Goal: Transaction & Acquisition: Purchase product/service

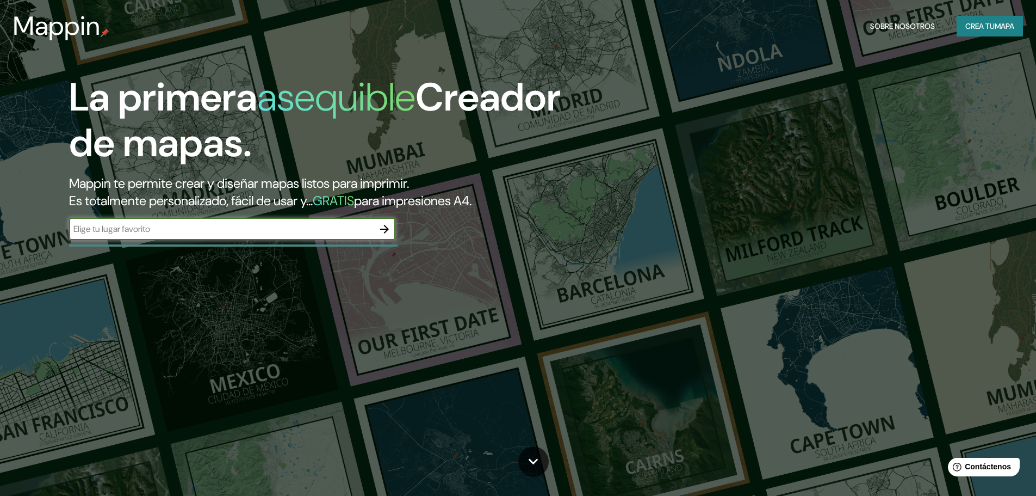
click at [248, 234] on input "text" at bounding box center [221, 228] width 305 height 13
type input "[GEOGRAPHIC_DATA]"
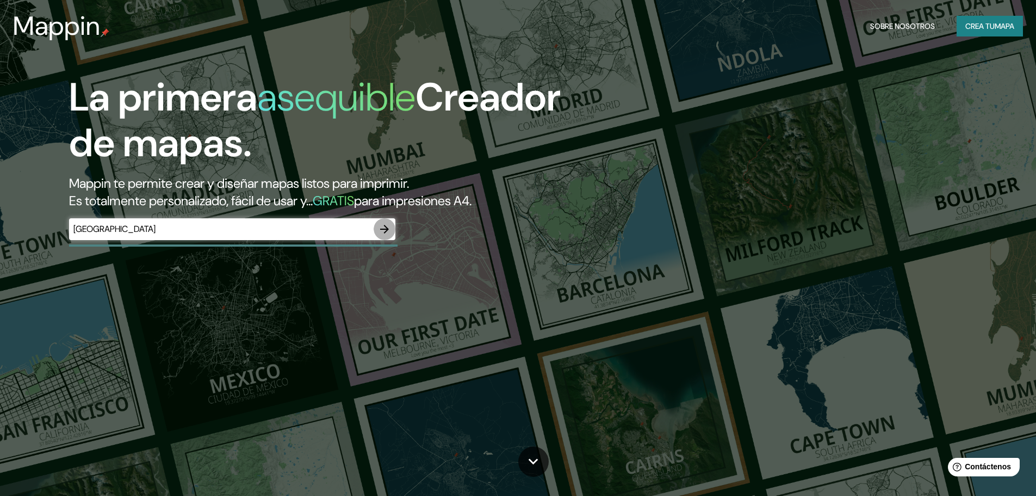
click at [390, 225] on icon "button" at bounding box center [384, 228] width 13 height 13
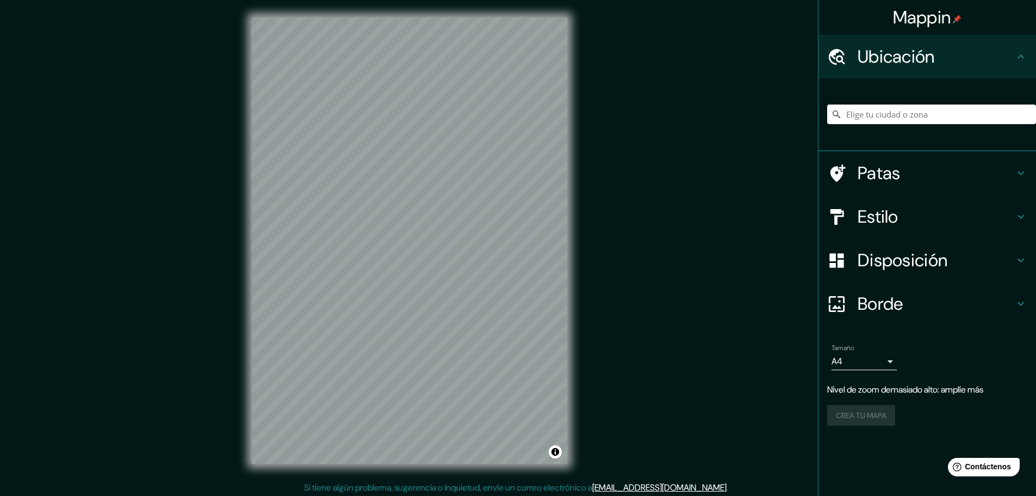
click at [957, 223] on h4 "Estilo" at bounding box center [936, 217] width 157 height 22
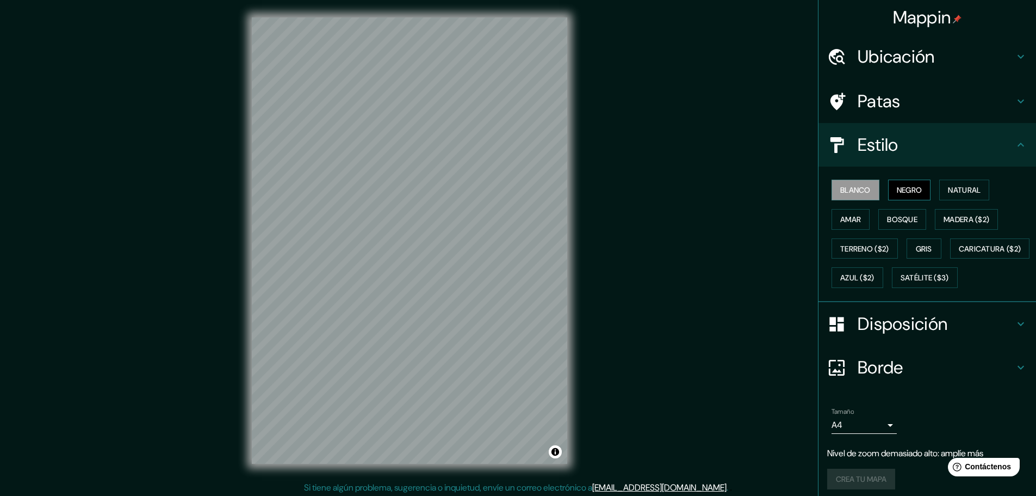
click at [901, 194] on font "Negro" at bounding box center [910, 190] width 26 height 10
click at [951, 188] on font "Natural" at bounding box center [964, 190] width 33 height 10
click at [957, 215] on font "Madera ($2)" at bounding box center [967, 219] width 46 height 10
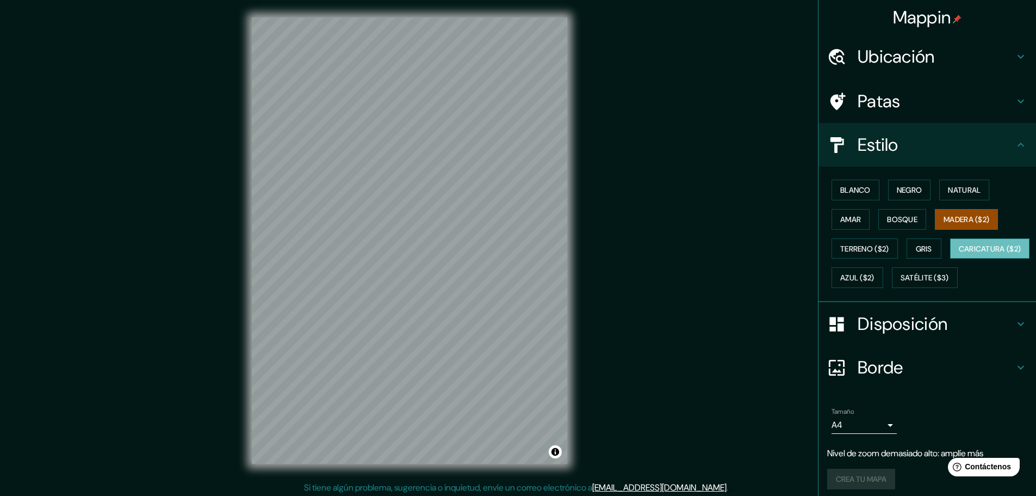
click at [959, 253] on font "Caricatura ($2)" at bounding box center [990, 249] width 63 height 10
click at [849, 214] on font "Amar" at bounding box center [850, 219] width 21 height 10
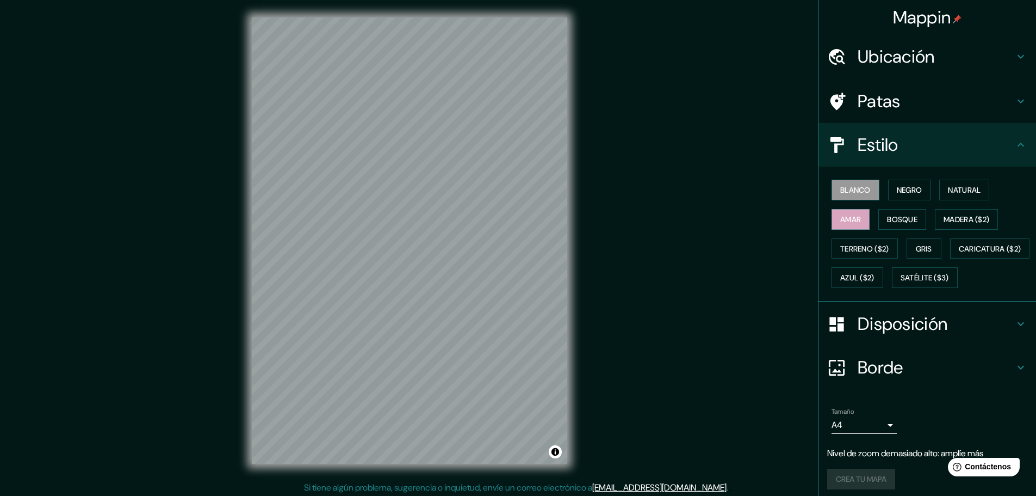
click at [848, 199] on button "Blanco" at bounding box center [856, 189] width 48 height 21
click at [888, 187] on button "Negro" at bounding box center [909, 189] width 43 height 21
click at [957, 184] on font "Natural" at bounding box center [964, 190] width 33 height 14
click at [863, 190] on font "Blanco" at bounding box center [855, 190] width 30 height 10
click at [899, 97] on h4 "Patas" at bounding box center [936, 101] width 157 height 22
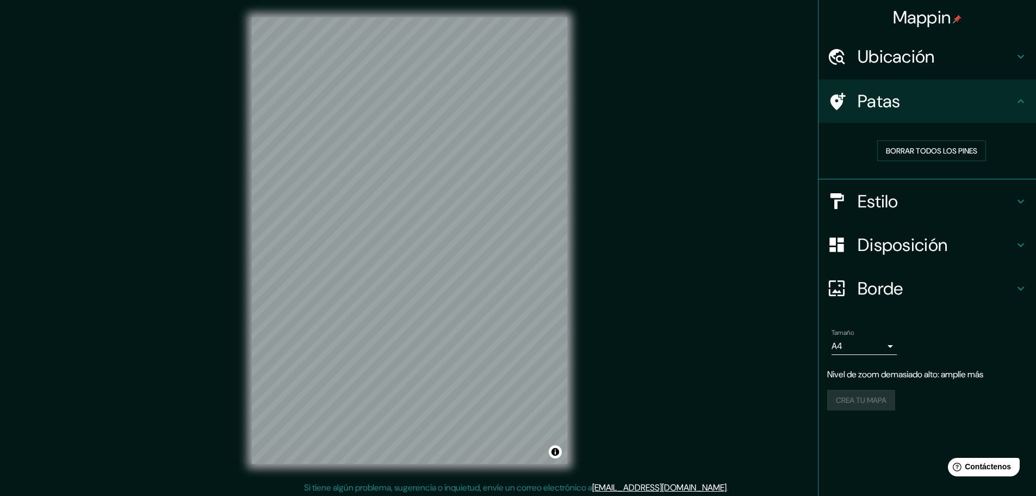
click at [899, 65] on font "Ubicación" at bounding box center [896, 56] width 77 height 23
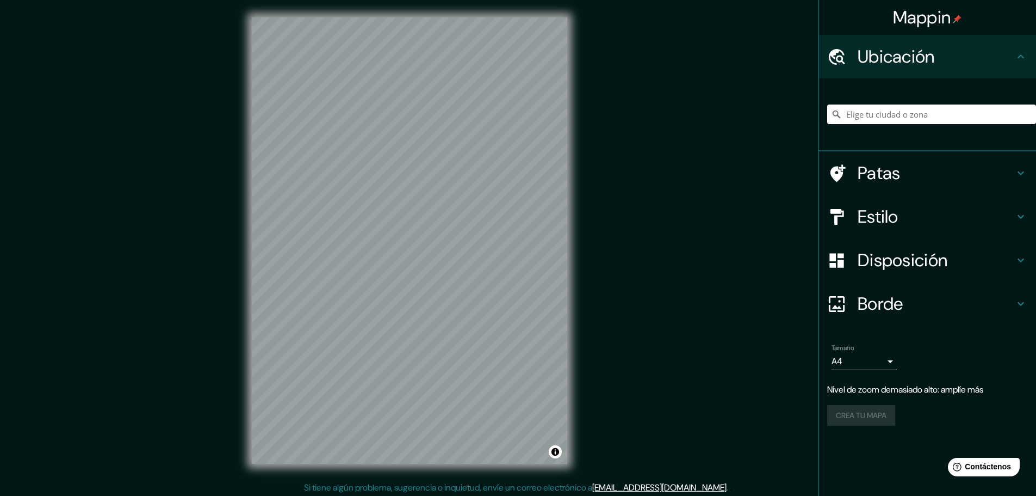
click at [899, 65] on font "Ubicación" at bounding box center [896, 56] width 77 height 23
click at [921, 250] on font "Disposición" at bounding box center [903, 260] width 90 height 23
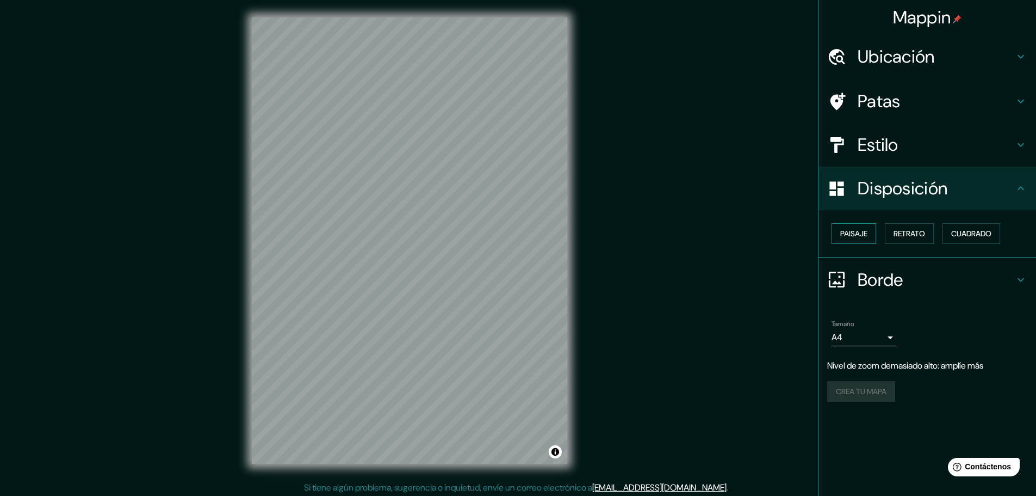
click at [857, 236] on font "Paisaje" at bounding box center [853, 233] width 27 height 10
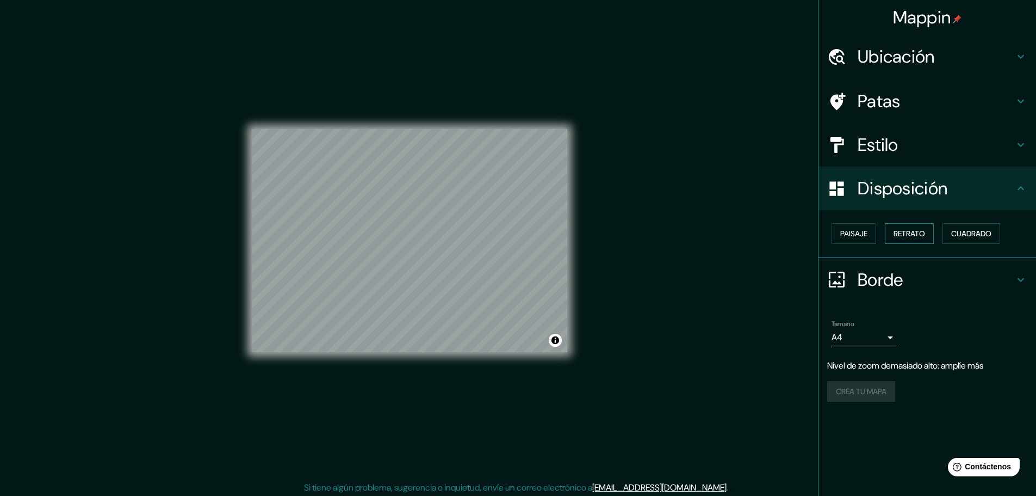
click at [905, 228] on font "Retrato" at bounding box center [910, 233] width 32 height 14
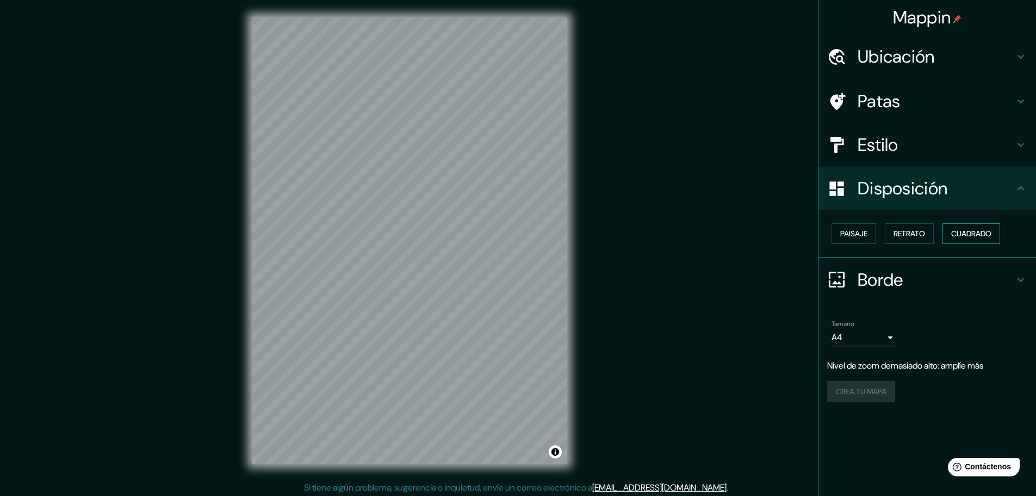
click at [958, 228] on font "Cuadrado" at bounding box center [971, 233] width 40 height 10
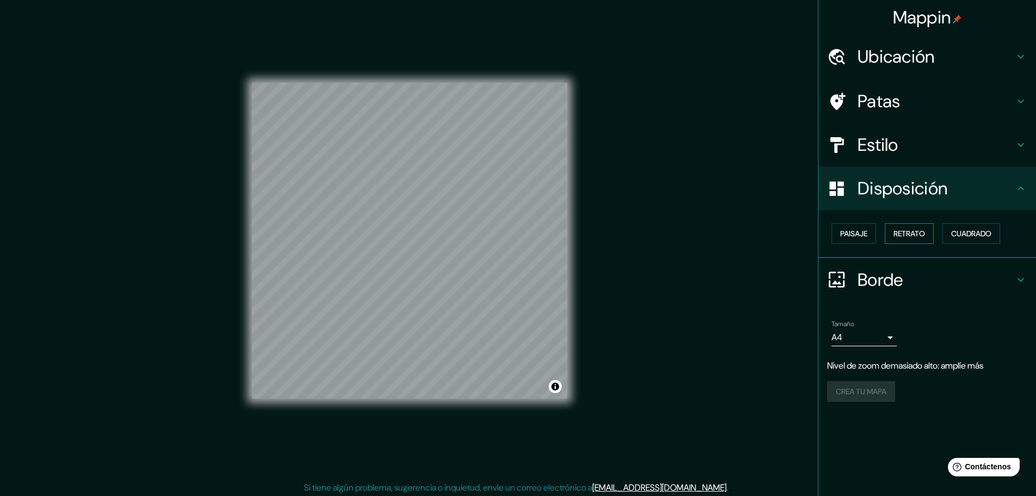
click at [920, 233] on font "Retrato" at bounding box center [910, 233] width 32 height 10
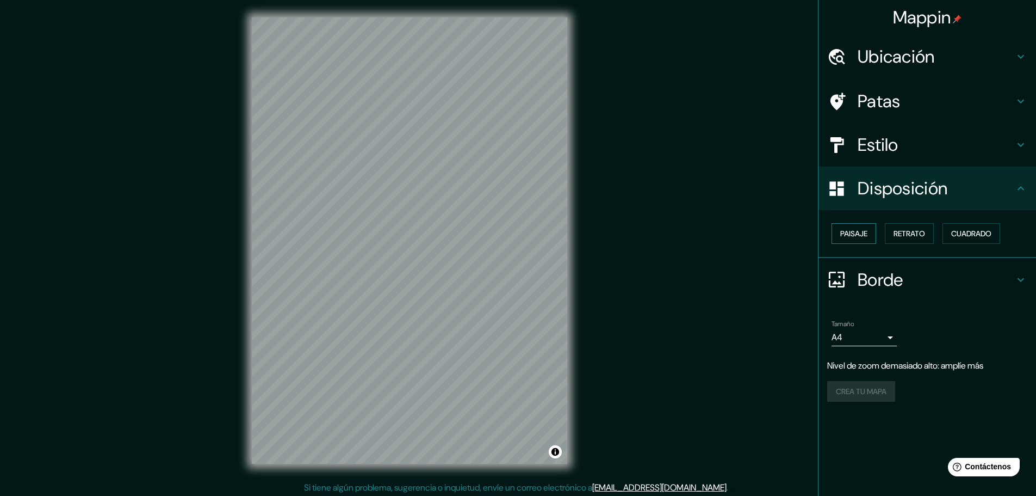
click at [855, 236] on font "Paisaje" at bounding box center [853, 233] width 27 height 10
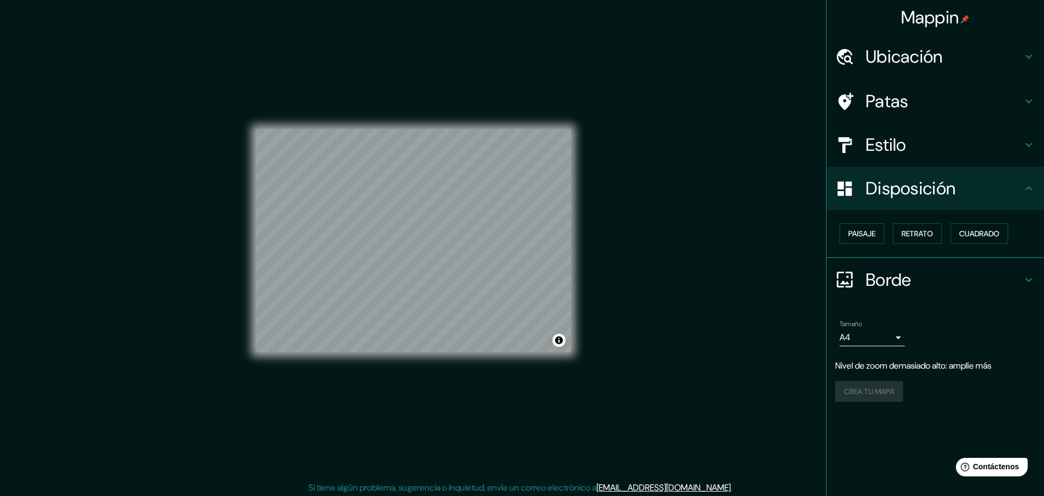
click at [881, 339] on body "Mappin Ubicación Patas Estilo Disposición Paisaje Retrato Cuadrado Borde Elige …" at bounding box center [522, 248] width 1044 height 496
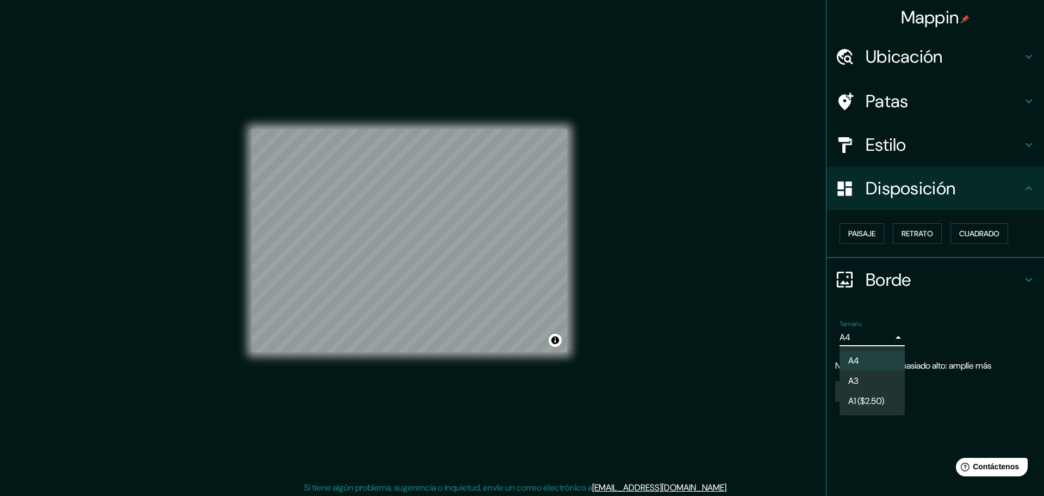
click at [881, 338] on div at bounding box center [522, 248] width 1044 height 496
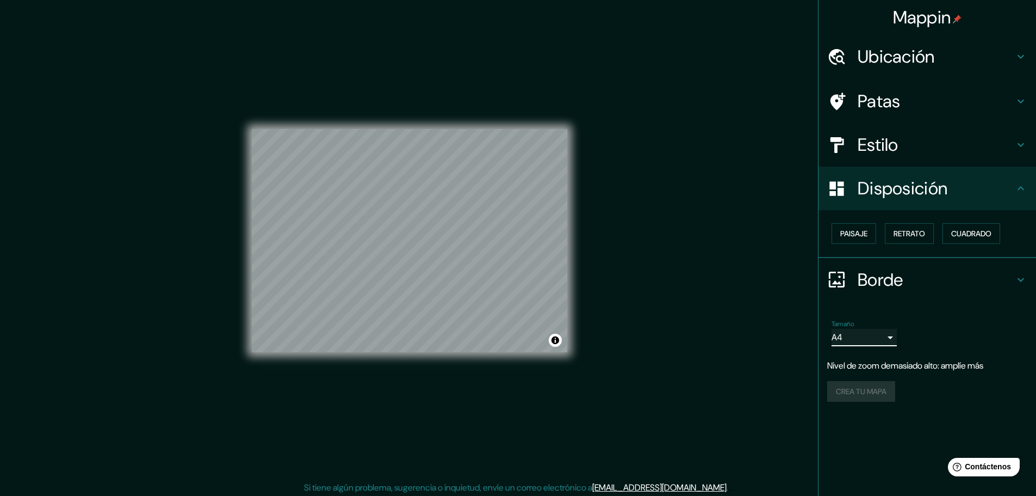
scroll to position [3, 0]
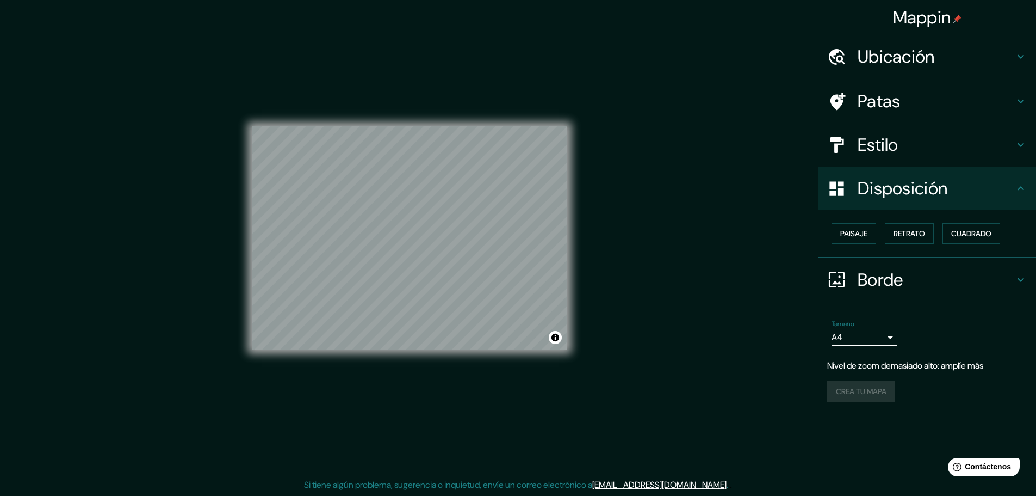
click at [879, 148] on font "Estilo" at bounding box center [878, 144] width 41 height 23
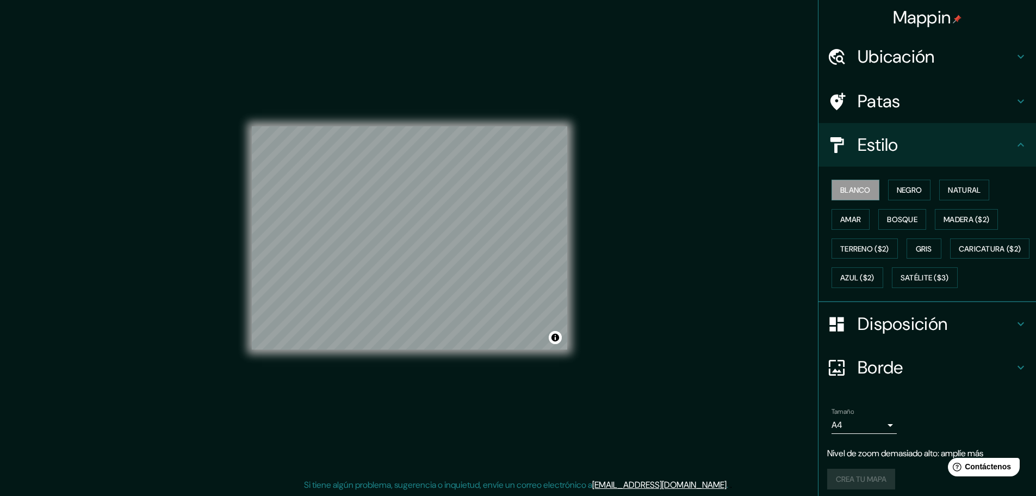
click at [919, 59] on font "Ubicación" at bounding box center [896, 56] width 77 height 23
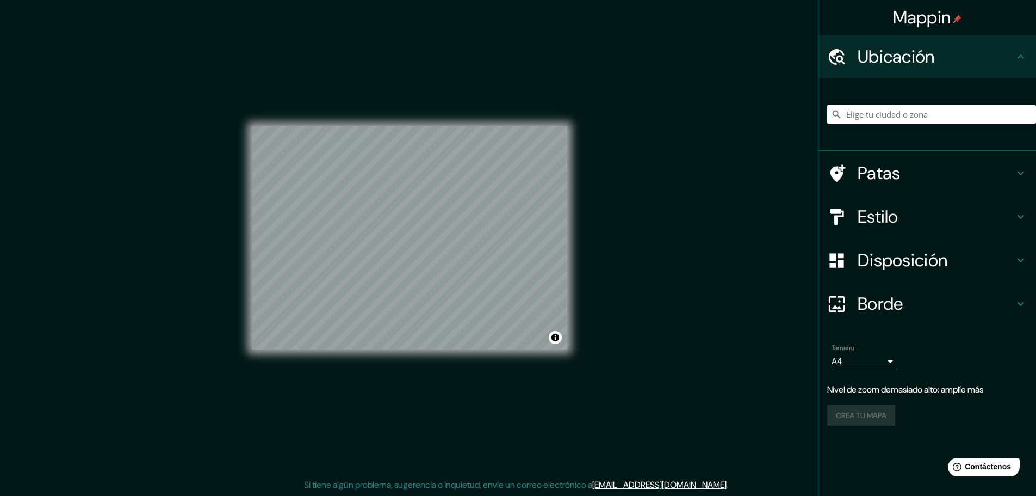
click at [915, 119] on input "Elige tu ciudad o zona" at bounding box center [931, 114] width 209 height 20
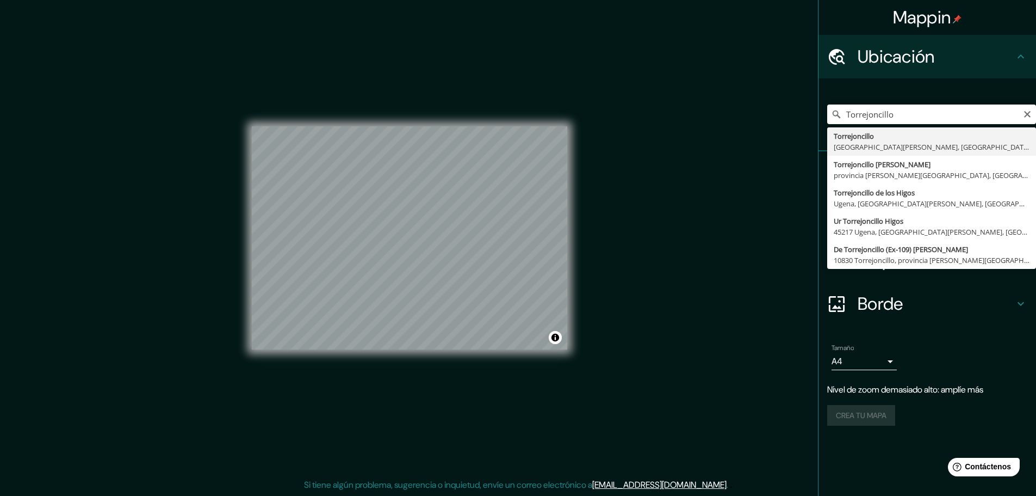
type input "Torrejoncillo, provincia [PERSON_NAME][GEOGRAPHIC_DATA], [GEOGRAPHIC_DATA]"
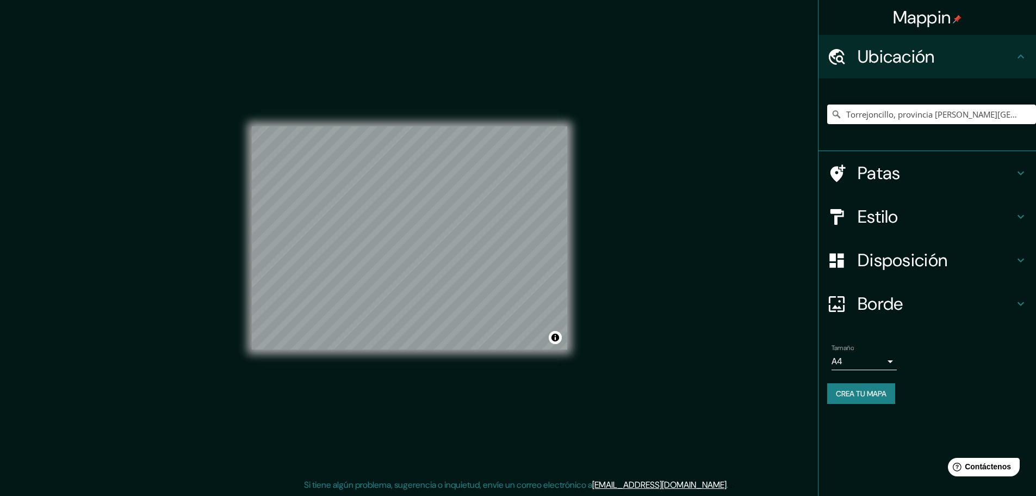
click at [901, 176] on h4 "Patas" at bounding box center [936, 173] width 157 height 22
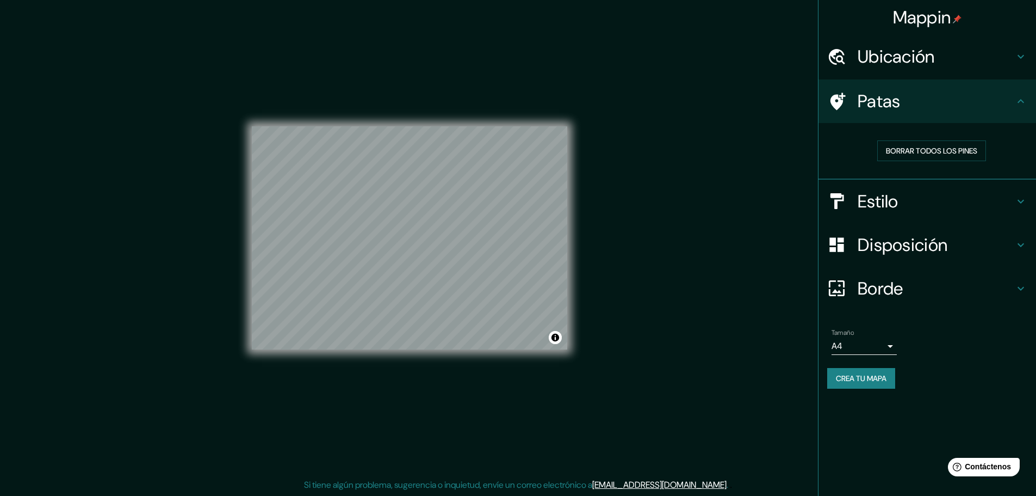
click at [893, 201] on font "Estilo" at bounding box center [878, 201] width 41 height 23
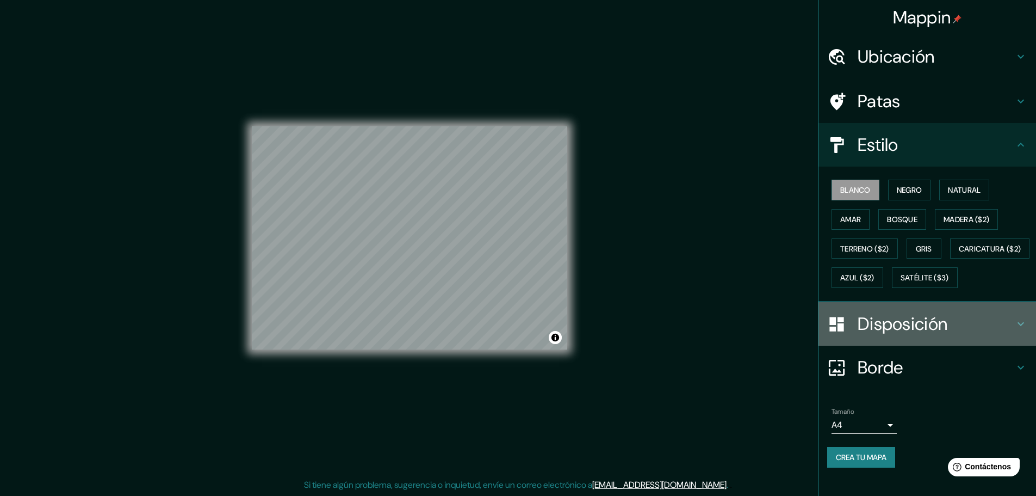
click at [927, 335] on font "Disposición" at bounding box center [903, 323] width 90 height 23
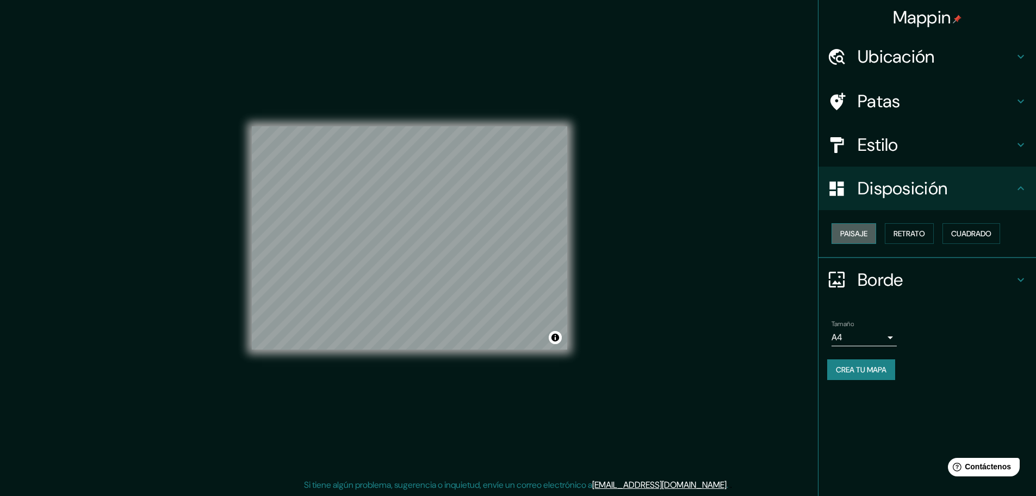
click at [863, 238] on font "Paisaje" at bounding box center [853, 233] width 27 height 10
click at [868, 236] on font "Paisaje" at bounding box center [853, 233] width 27 height 10
click at [899, 236] on font "Retrato" at bounding box center [910, 233] width 32 height 10
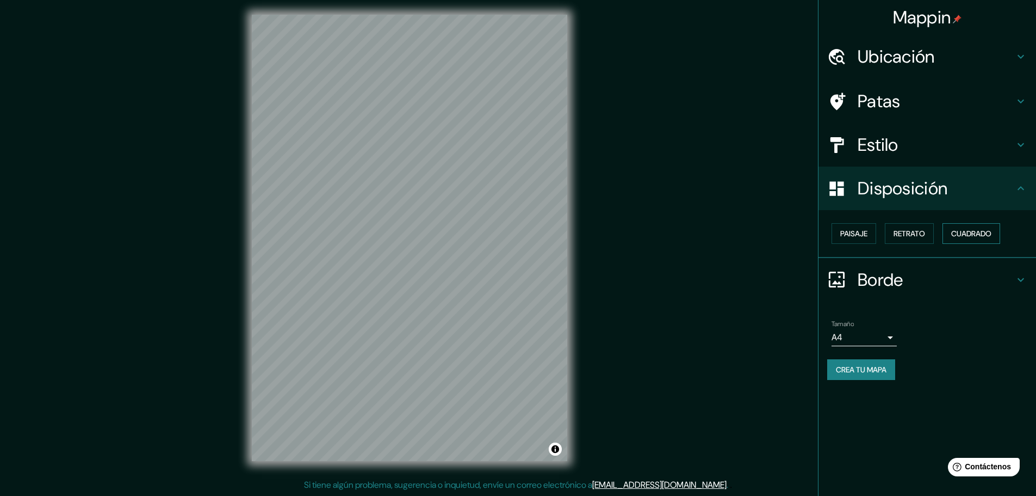
click at [968, 234] on font "Cuadrado" at bounding box center [971, 233] width 40 height 10
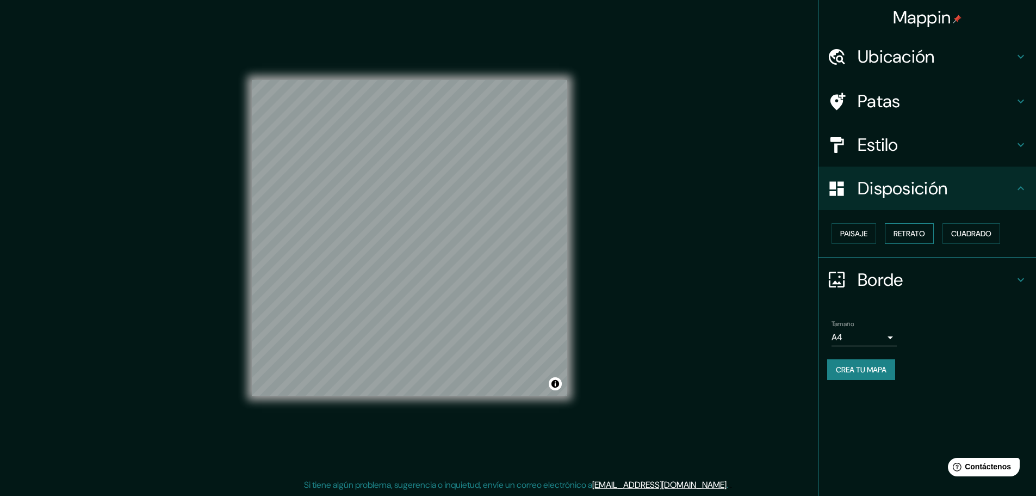
click at [924, 230] on font "Retrato" at bounding box center [910, 233] width 32 height 10
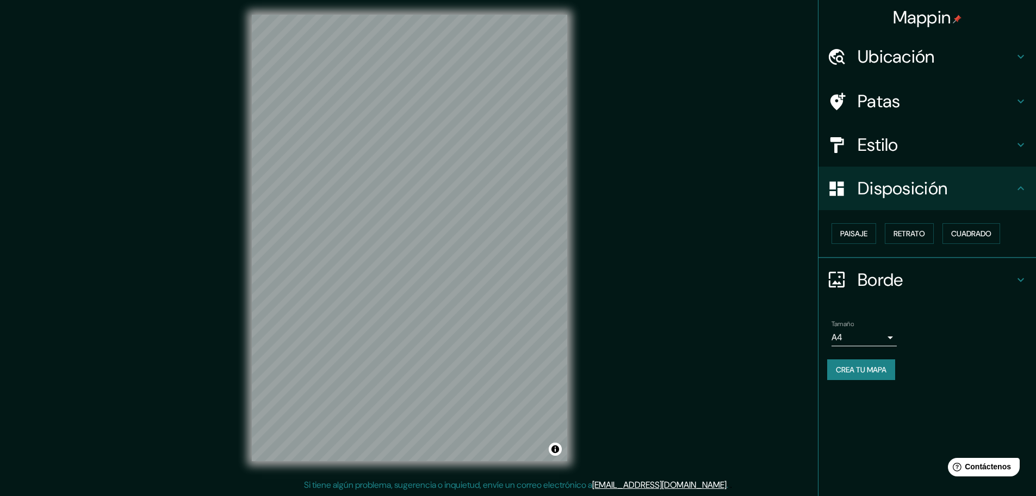
click at [956, 150] on h4 "Estilo" at bounding box center [936, 145] width 157 height 22
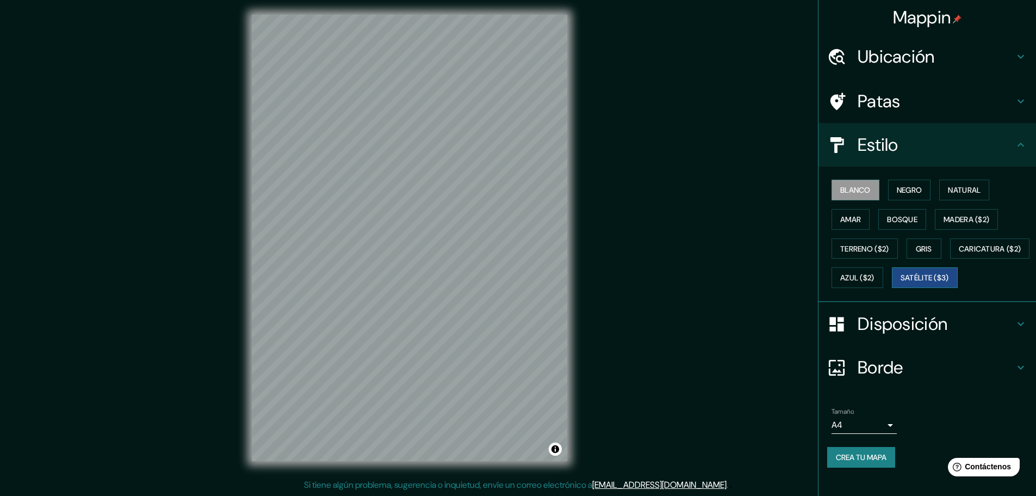
click at [901, 283] on font "Satélite ($3)" at bounding box center [925, 278] width 48 height 10
click at [879, 250] on font "Terreno ($2)" at bounding box center [864, 249] width 49 height 10
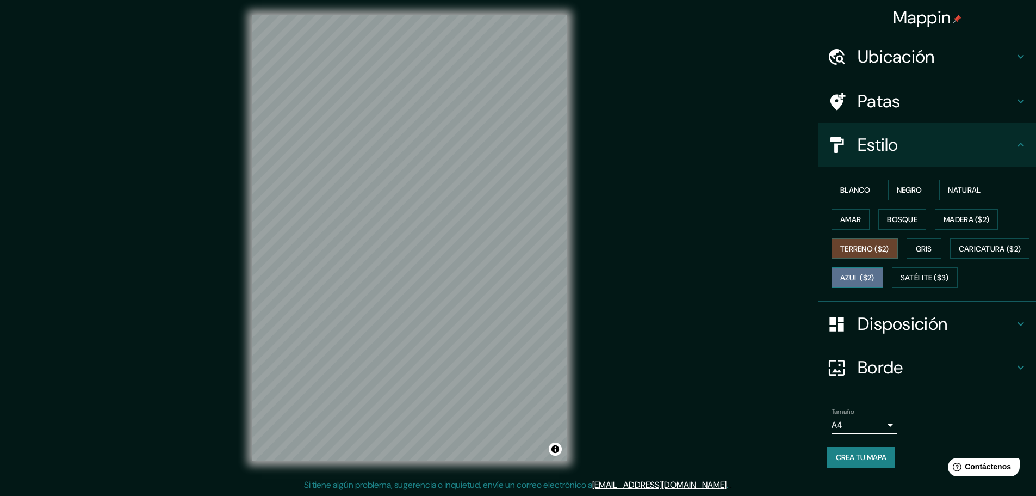
click at [875, 280] on font "Azul ($2)" at bounding box center [857, 278] width 34 height 10
click at [959, 253] on font "Caricatura ($2)" at bounding box center [990, 249] width 63 height 10
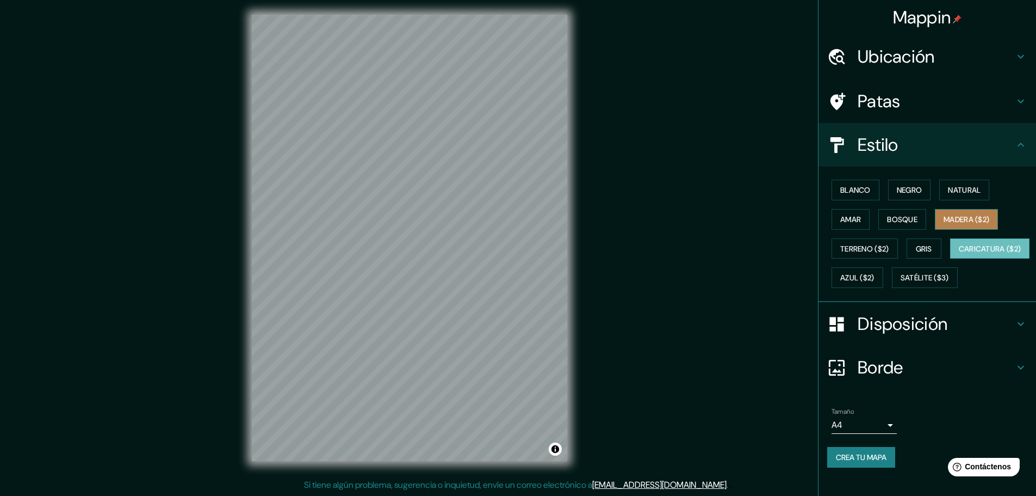
click at [962, 220] on font "Madera ($2)" at bounding box center [967, 219] width 46 height 10
click at [897, 190] on font "Negro" at bounding box center [910, 190] width 26 height 10
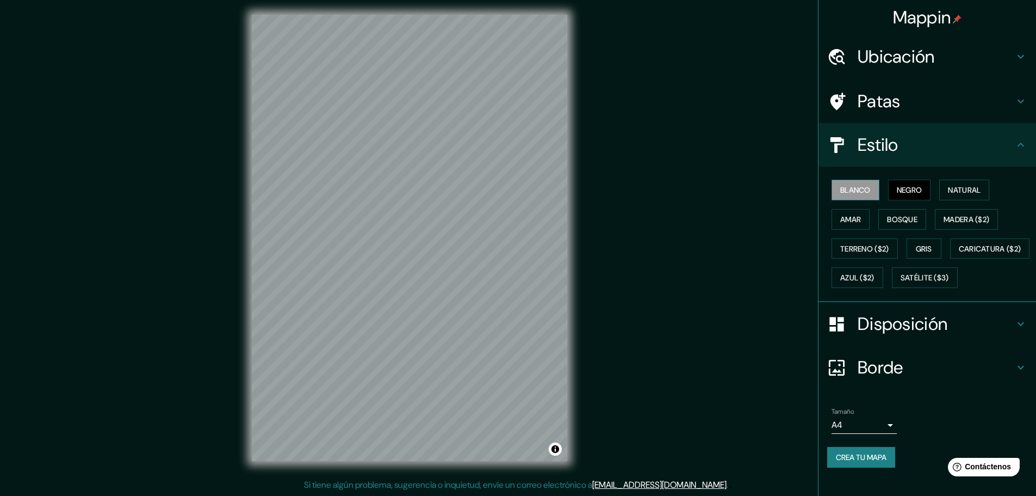
click at [855, 192] on font "Blanco" at bounding box center [855, 190] width 30 height 10
click at [875, 462] on font "Crea tu mapa" at bounding box center [861, 457] width 51 height 10
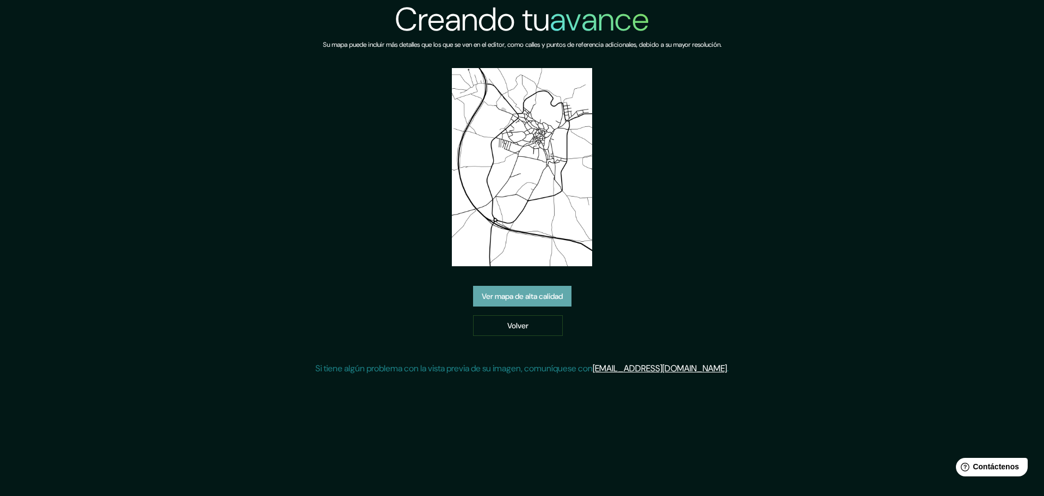
click at [529, 294] on font "Ver mapa de alta calidad" at bounding box center [522, 297] width 81 height 10
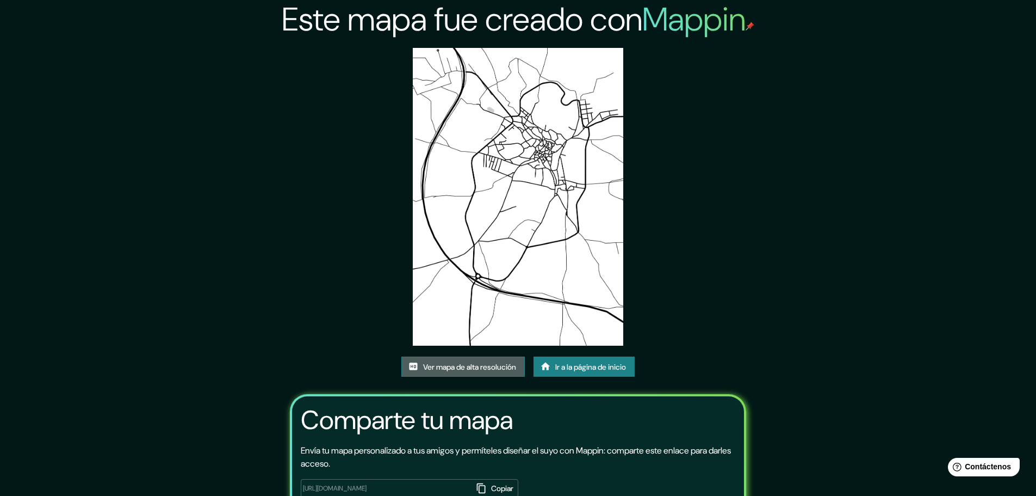
click at [493, 368] on font "Ver mapa de alta resolución" at bounding box center [469, 367] width 93 height 10
